Goal: Share content

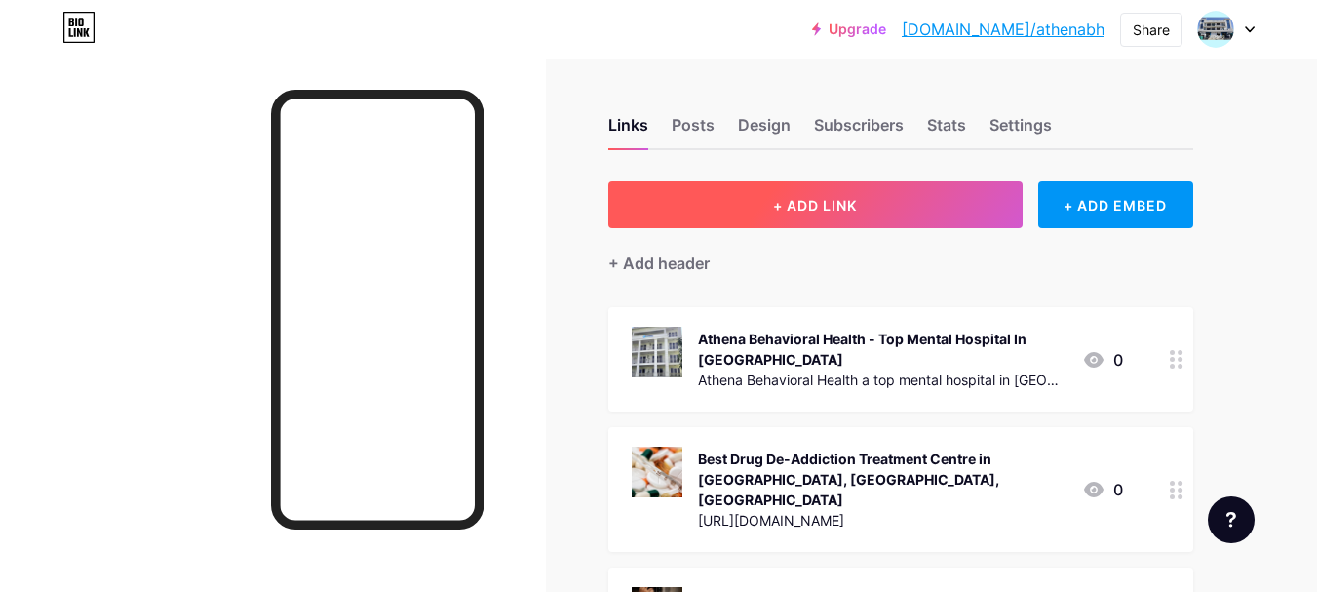
click at [876, 199] on button "+ ADD LINK" at bounding box center [815, 204] width 414 height 47
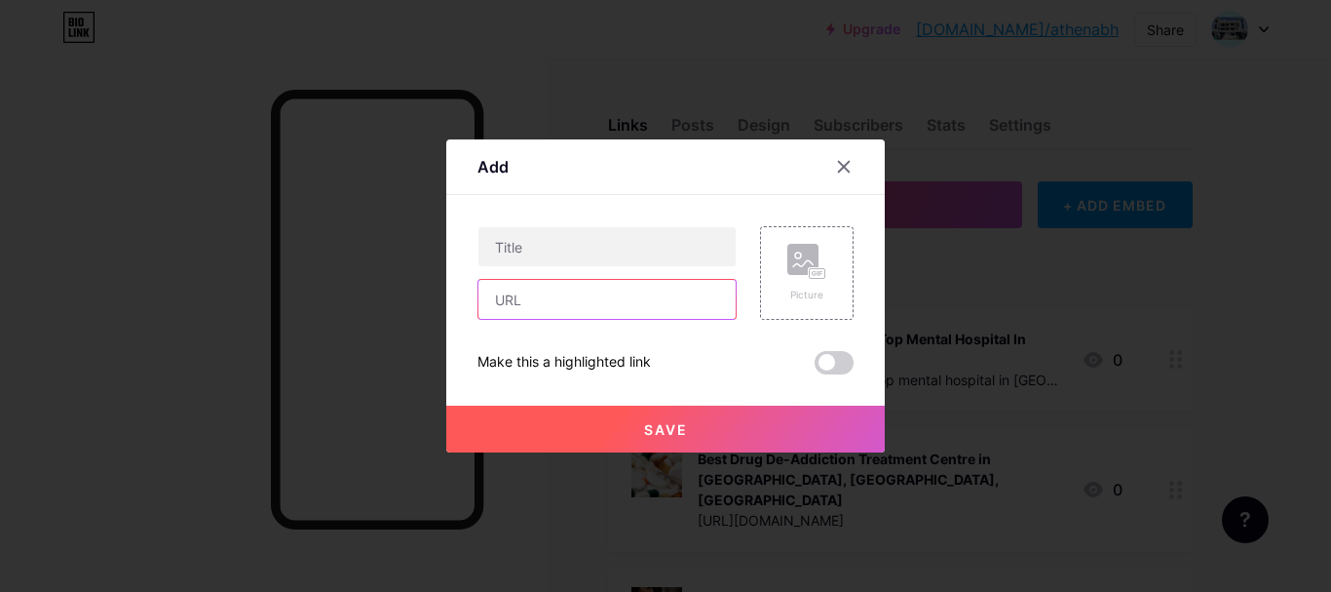
click at [558, 302] on input "text" at bounding box center [607, 299] width 257 height 39
paste input "[URL][DOMAIN_NAME][MEDICAL_DATA]"
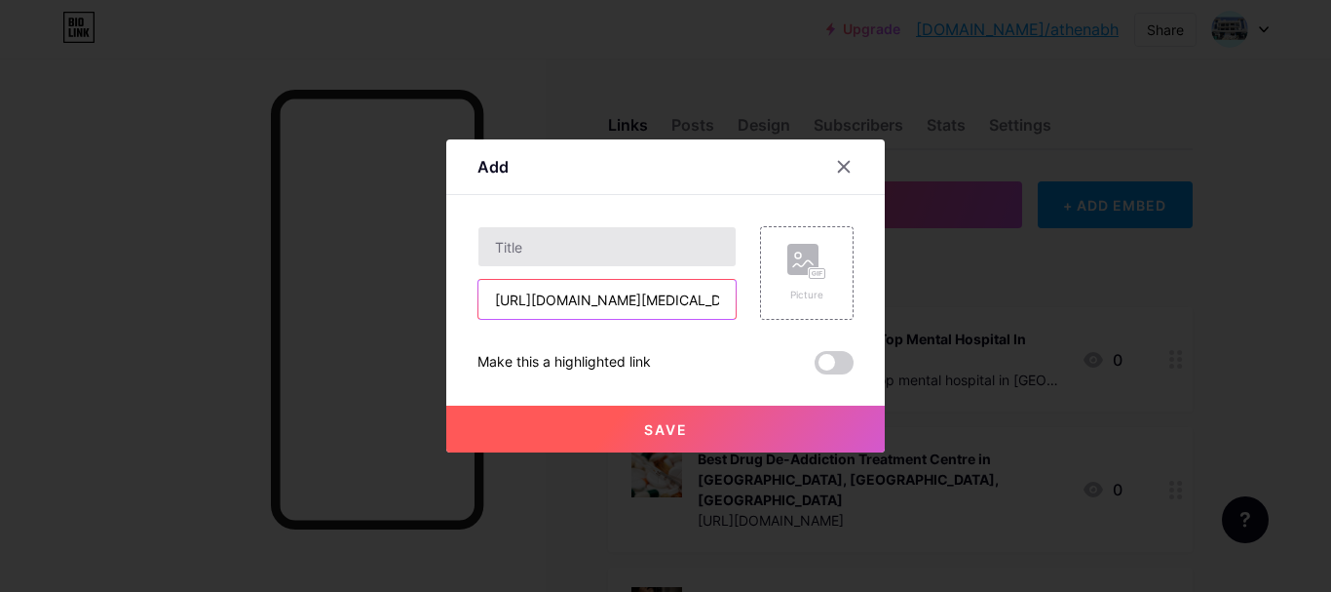
scroll to position [0, 237]
type input "[URL][DOMAIN_NAME][MEDICAL_DATA]"
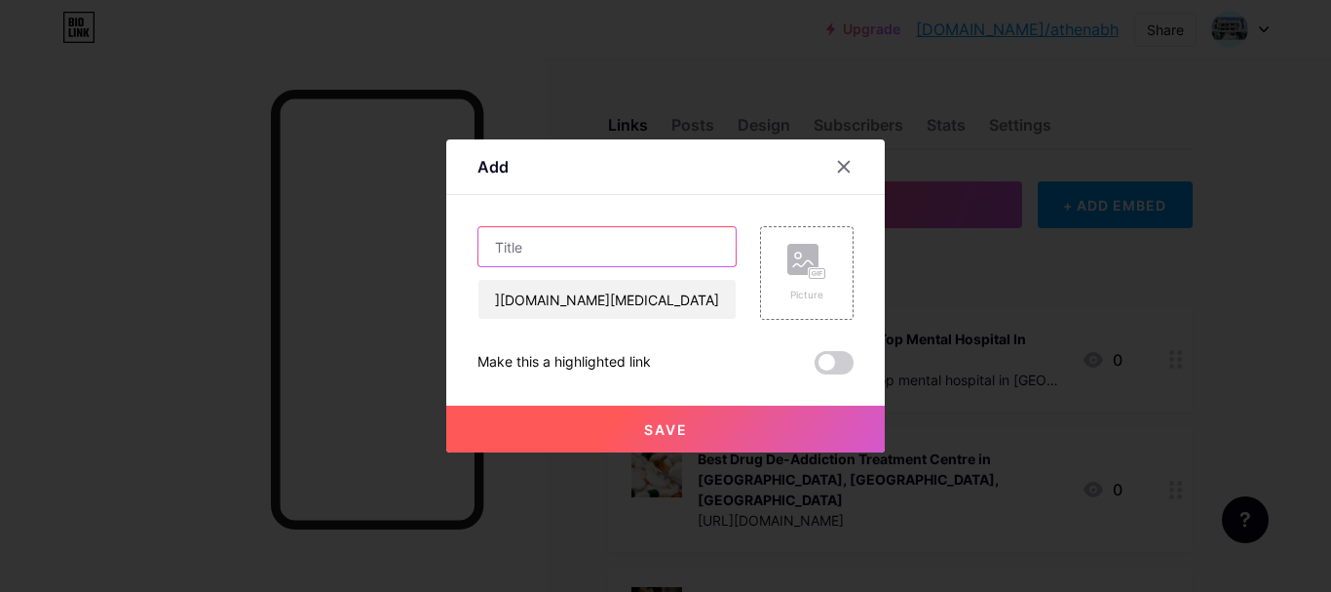
click at [509, 238] on input "text" at bounding box center [607, 246] width 257 height 39
click at [593, 253] on input "text" at bounding box center [607, 246] width 257 height 39
paste input "Best [MEDICAL_DATA] Treatment in [GEOGRAPHIC_DATA], [GEOGRAPHIC_DATA] & NCR"
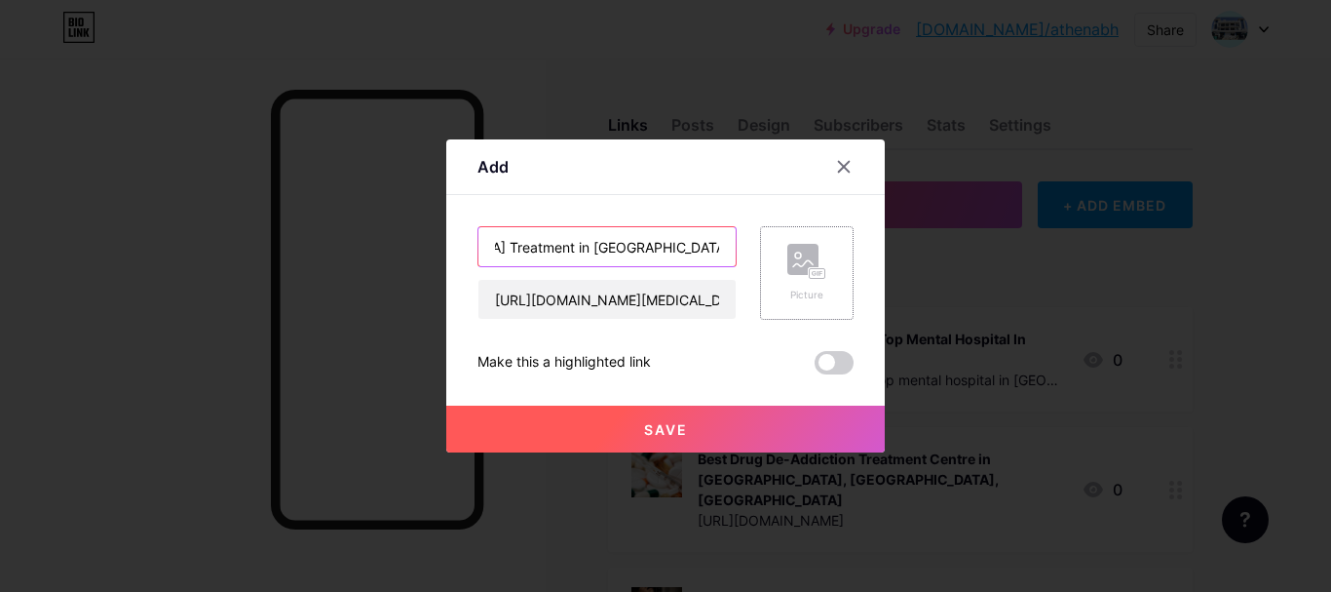
type input "Best [MEDICAL_DATA] Treatment in [GEOGRAPHIC_DATA], [GEOGRAPHIC_DATA] & NCR"
click at [786, 262] on div "Picture" at bounding box center [807, 273] width 94 height 94
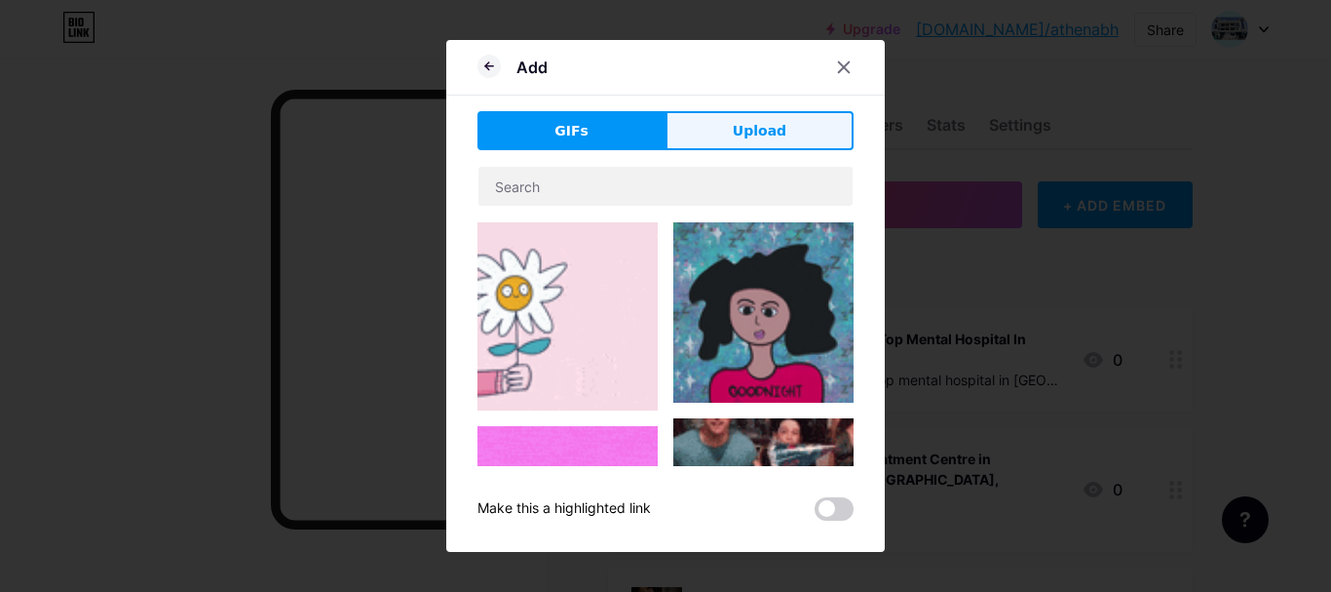
click at [721, 120] on button "Upload" at bounding box center [760, 130] width 188 height 39
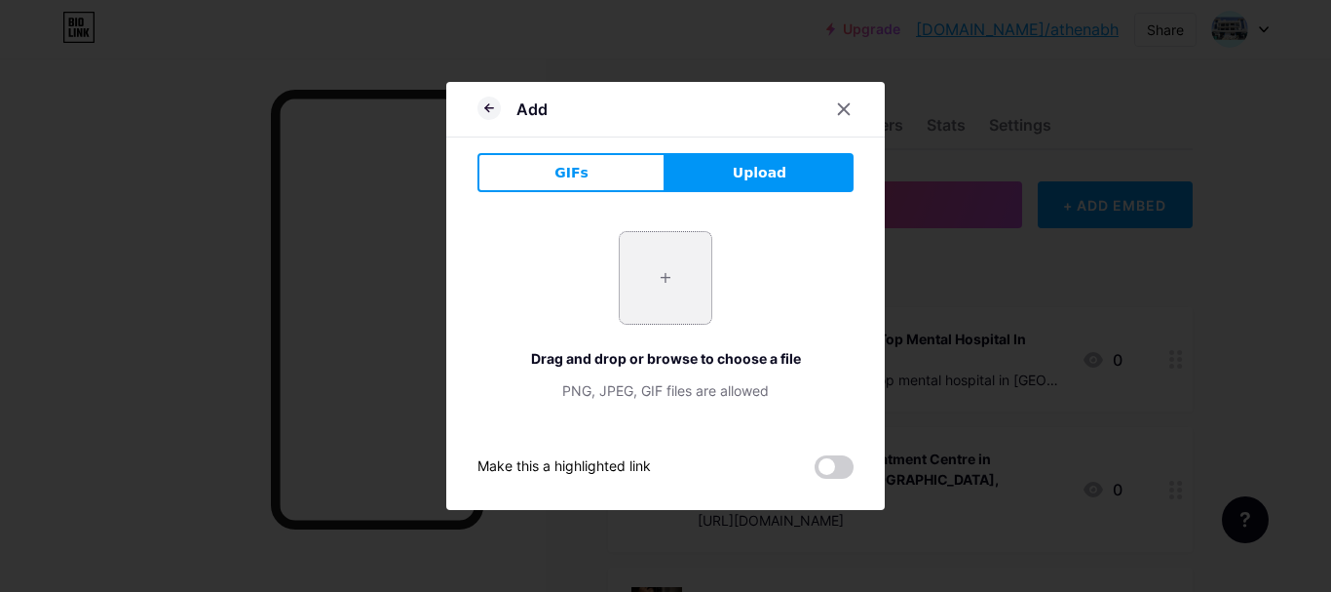
click at [676, 304] on input "file" at bounding box center [666, 278] width 92 height 92
type input "C:\fakepath\[MEDICAL_DATA].jpg"
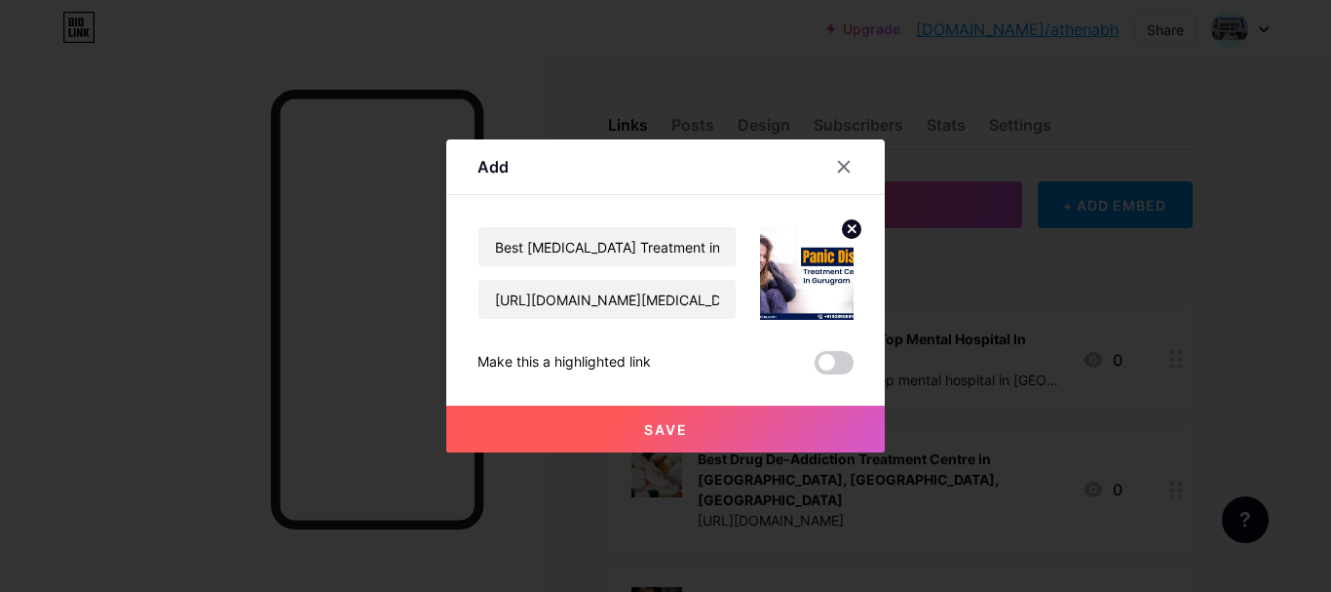
click at [705, 423] on button "Save" at bounding box center [665, 428] width 439 height 47
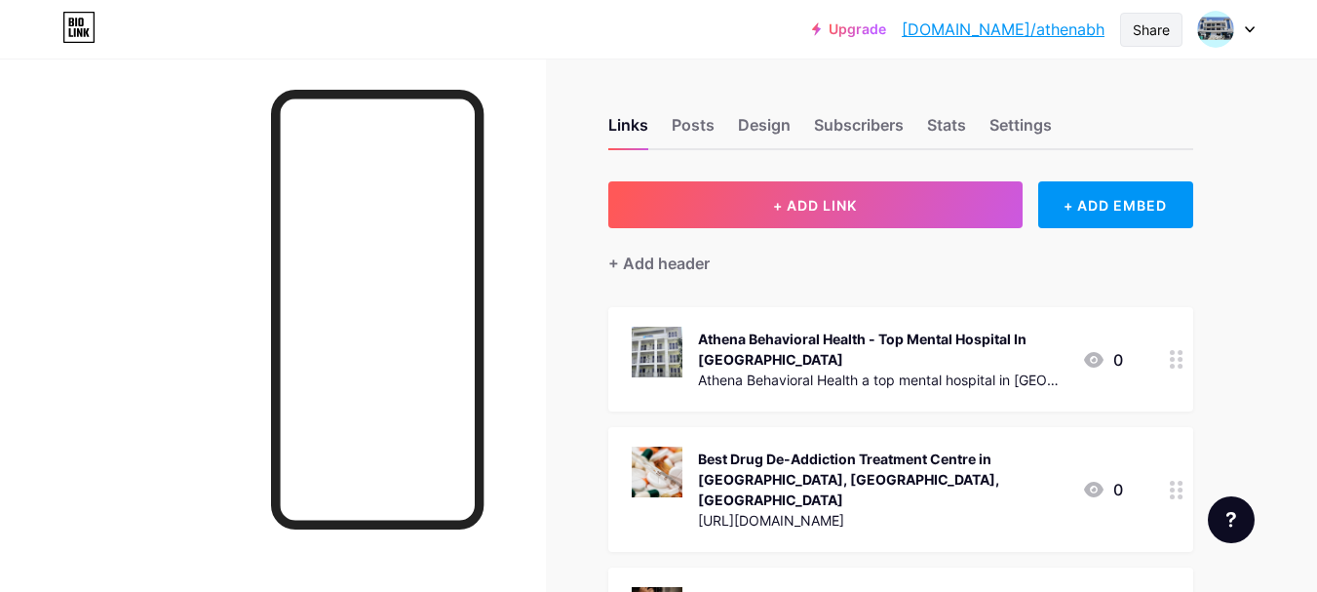
click at [1151, 24] on div "Share" at bounding box center [1150, 29] width 37 height 20
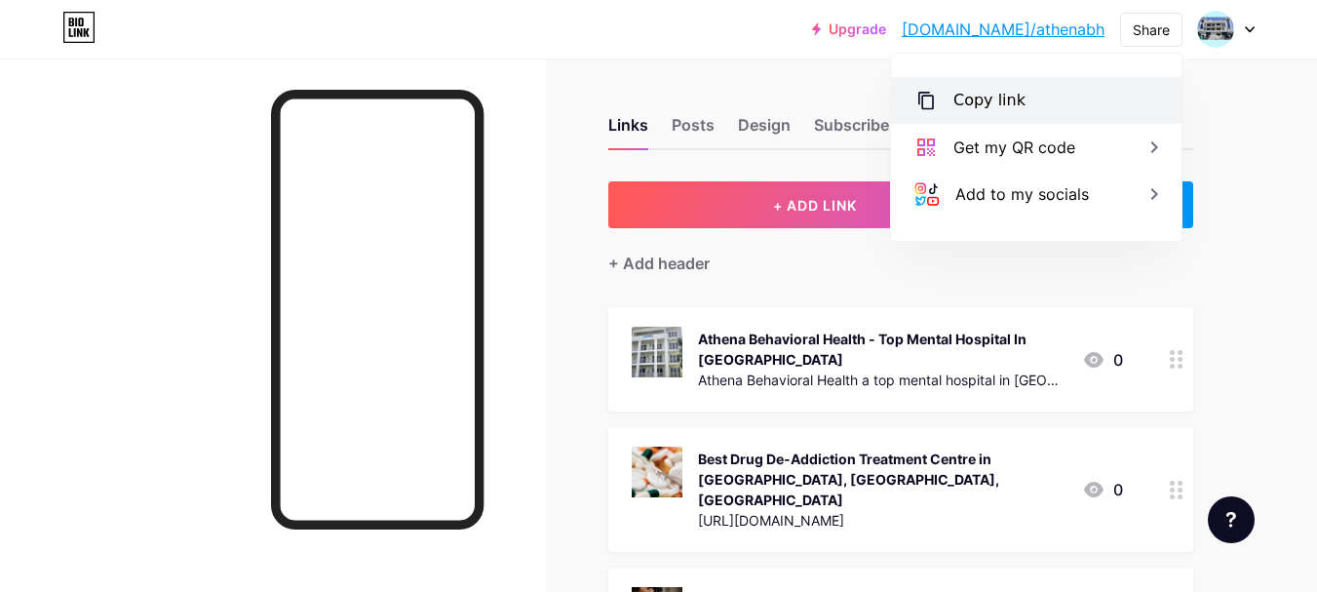
click at [1052, 87] on div "Copy link" at bounding box center [1036, 100] width 290 height 47
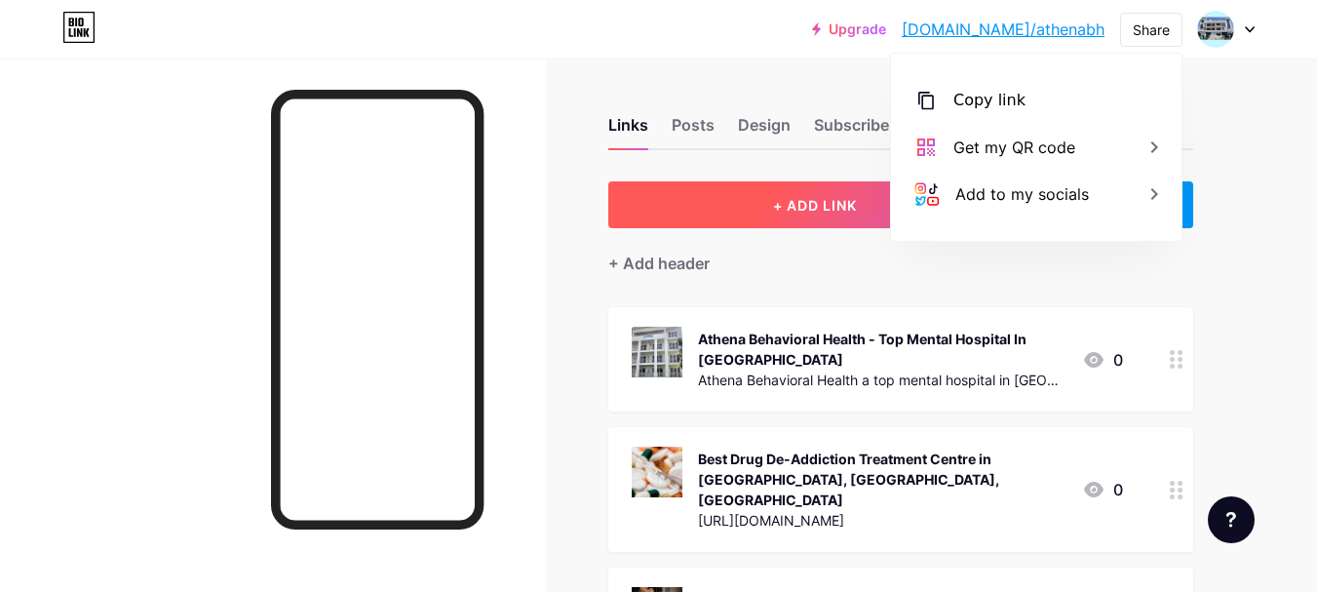
click at [750, 207] on button "+ ADD LINK" at bounding box center [815, 204] width 414 height 47
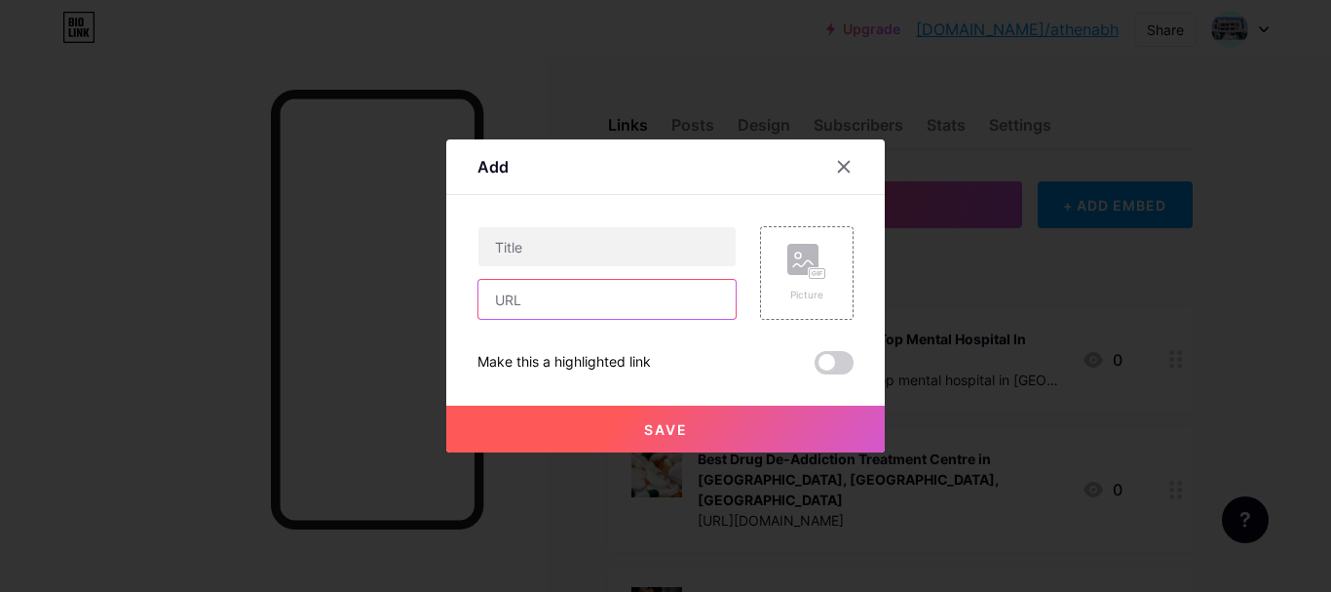
click at [561, 305] on input "text" at bounding box center [607, 299] width 257 height 39
paste input "[URL][DOMAIN_NAME][MEDICAL_DATA]"
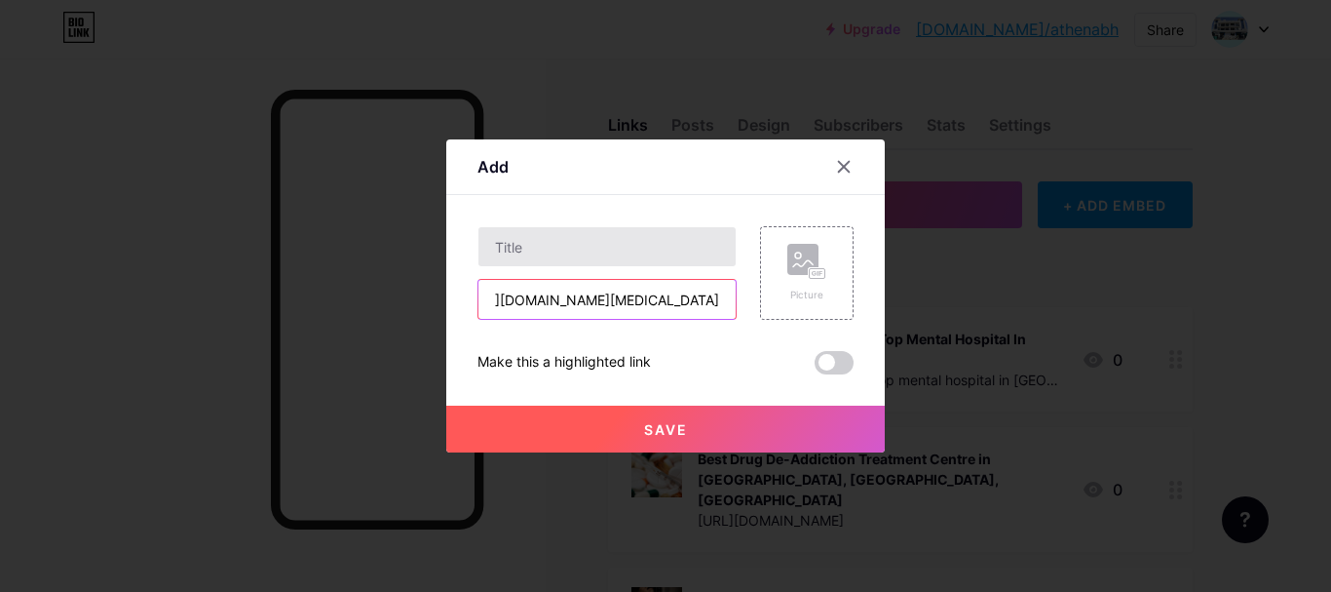
type input "[URL][DOMAIN_NAME][MEDICAL_DATA]"
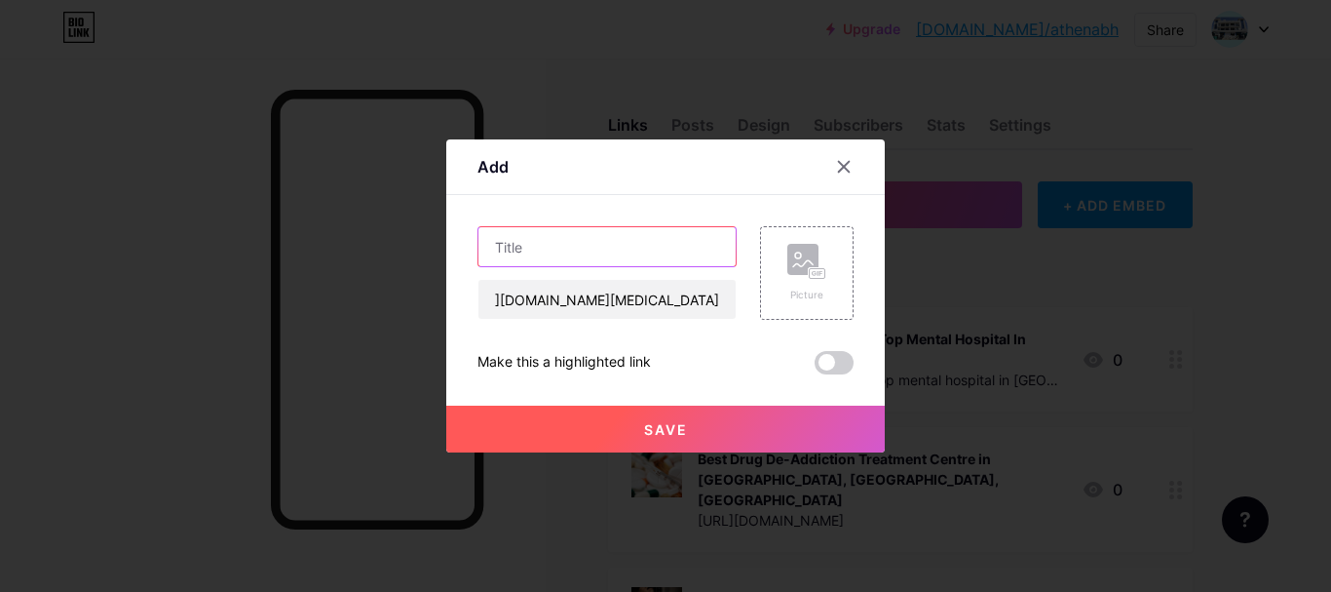
drag, startPoint x: 545, startPoint y: 246, endPoint x: 805, endPoint y: 447, distance: 329.2
click at [546, 246] on input "text" at bounding box center [607, 246] width 257 height 39
click at [530, 250] on input "text" at bounding box center [607, 246] width 257 height 39
paste input "Best [MEDICAL_DATA] Treatment in [GEOGRAPHIC_DATA], [GEOGRAPHIC_DATA] & NCR"
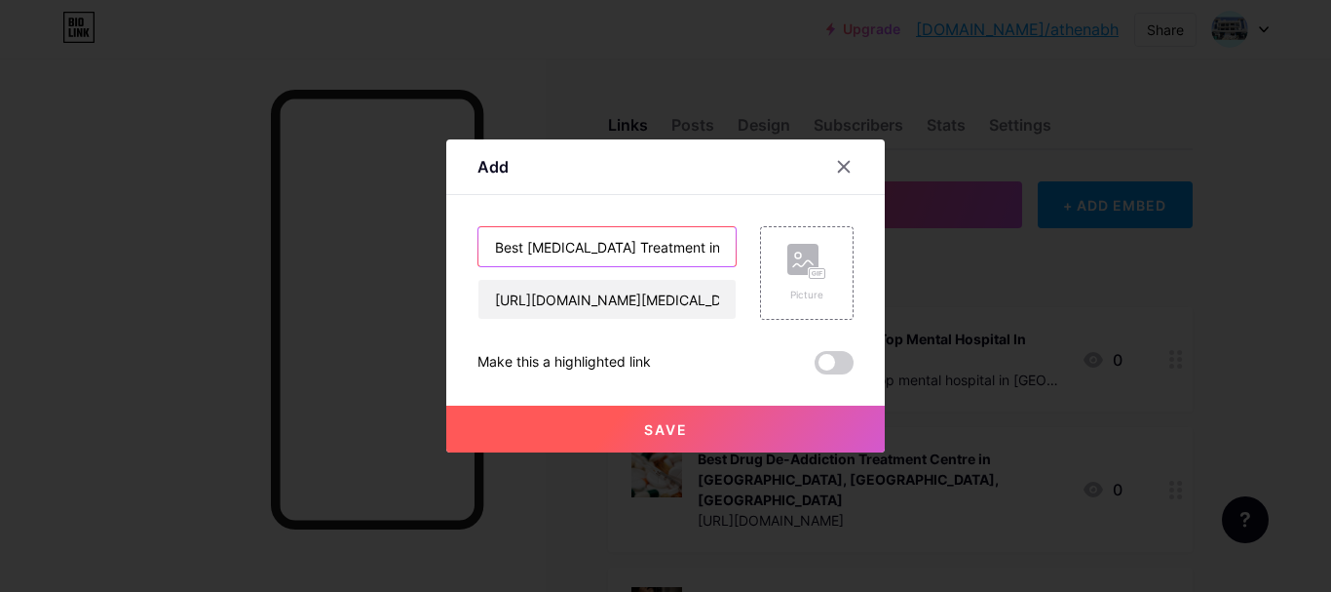
scroll to position [0, 131]
type input "Best [MEDICAL_DATA] Treatment in [GEOGRAPHIC_DATA], [GEOGRAPHIC_DATA] & NCR"
click at [791, 268] on rect at bounding box center [802, 259] width 31 height 31
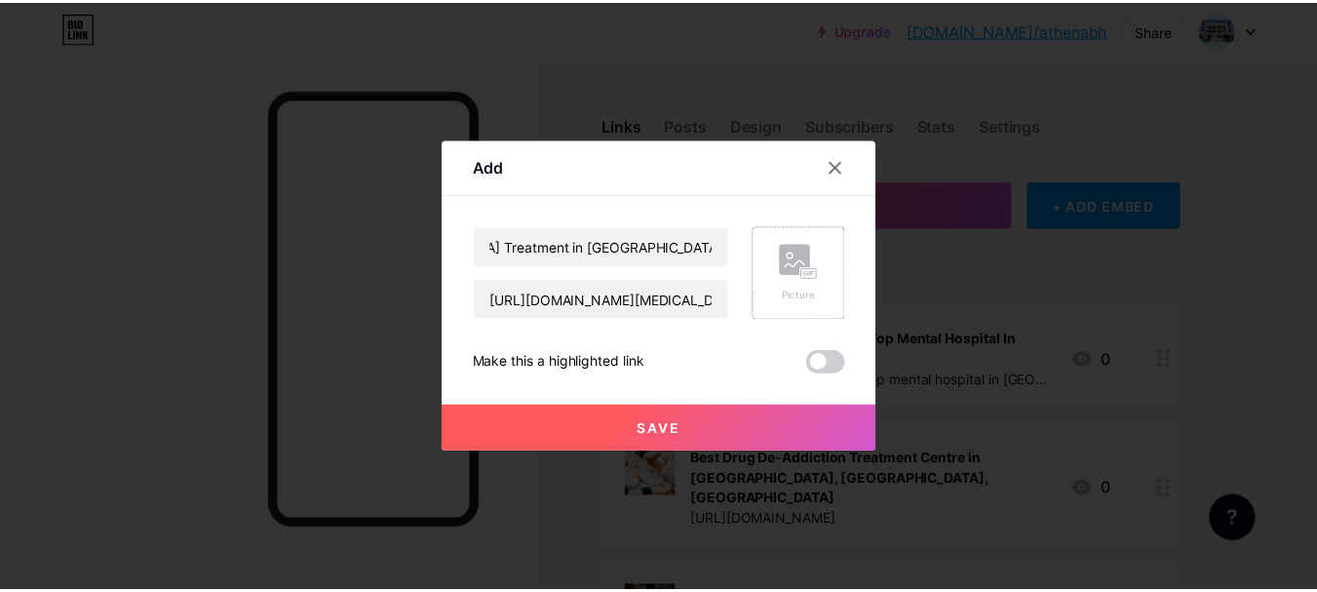
scroll to position [0, 0]
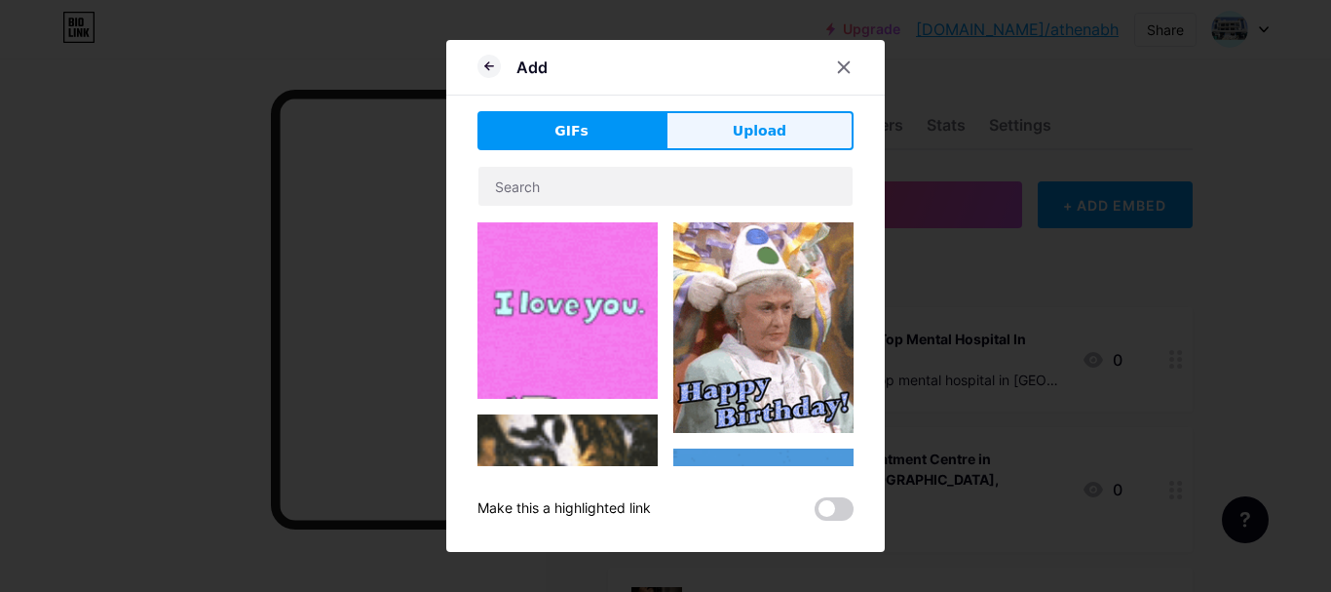
click at [709, 126] on button "Upload" at bounding box center [760, 130] width 188 height 39
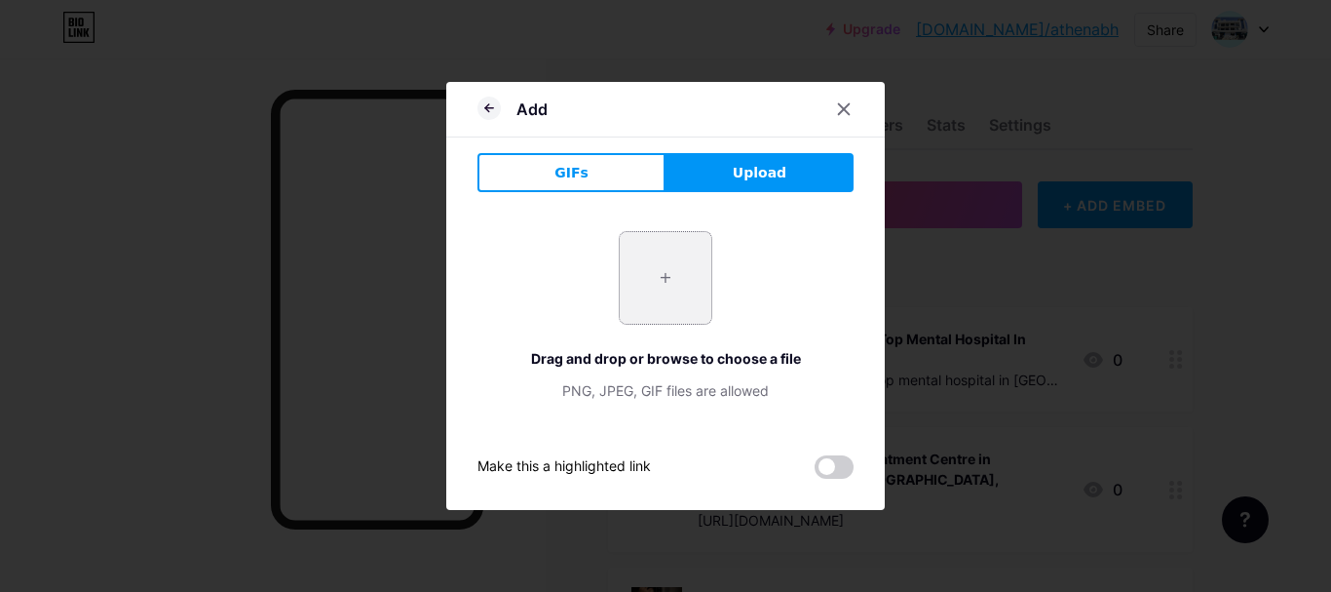
click at [676, 281] on input "file" at bounding box center [666, 278] width 92 height 92
type input "C:\fakepath\[MEDICAL_DATA].jpg"
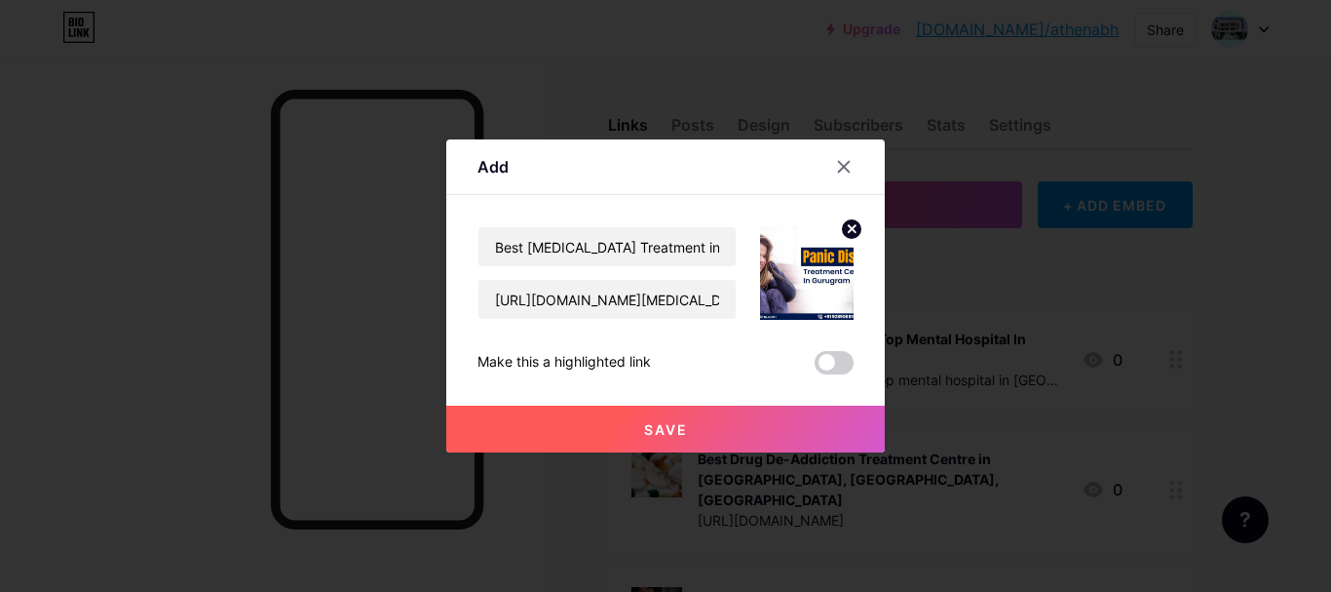
click at [701, 433] on button "Save" at bounding box center [665, 428] width 439 height 47
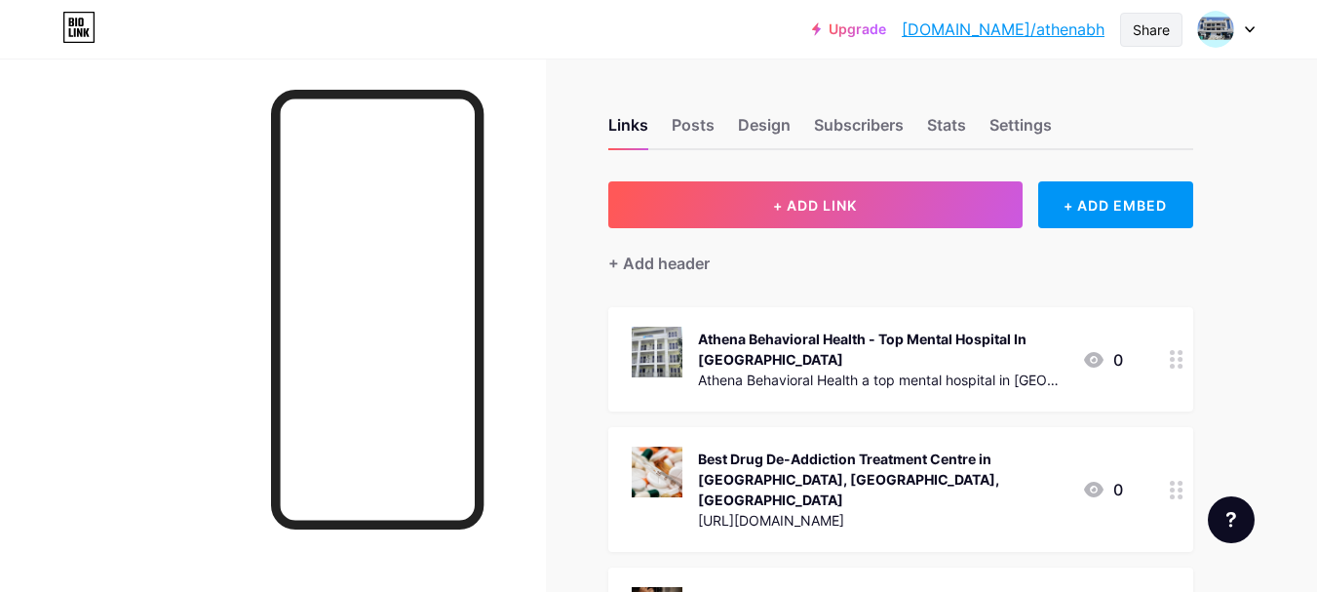
click at [1144, 17] on div "Share" at bounding box center [1151, 30] width 62 height 34
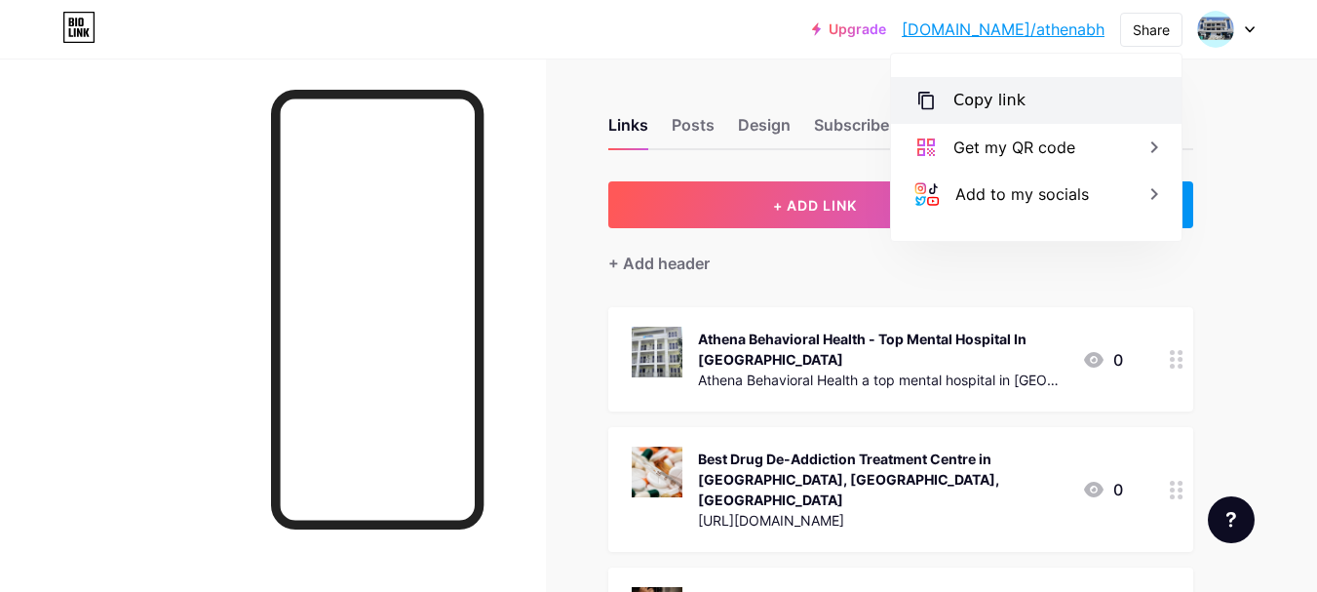
click at [1027, 107] on div "Copy link" at bounding box center [1036, 100] width 290 height 47
